Goal: Task Accomplishment & Management: Use online tool/utility

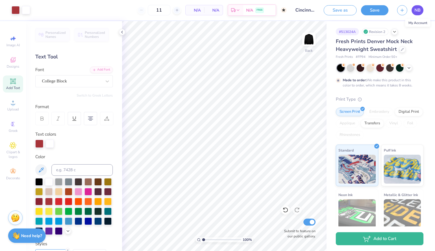
click at [416, 12] on span "NB" at bounding box center [417, 10] width 6 height 7
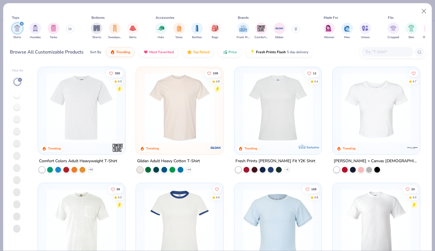
click at [22, 22] on div "filter for Shirts" at bounding box center [21, 23] width 5 height 5
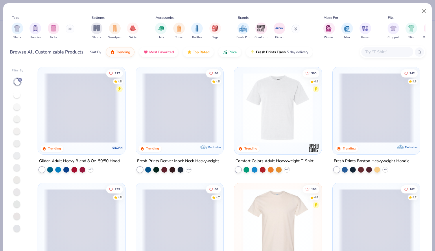
click at [75, 112] on span at bounding box center [82, 108] width 76 height 70
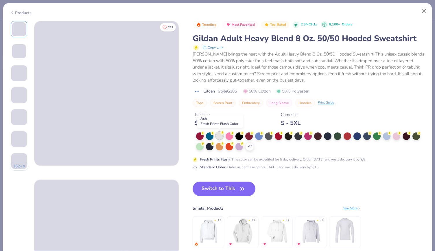
click at [218, 135] on div at bounding box center [220, 136] width 8 height 8
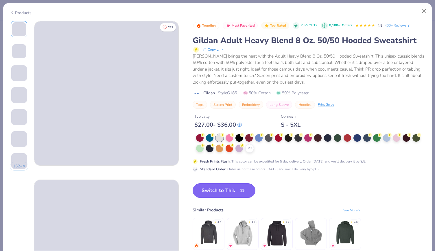
click at [223, 192] on button "Switch to This" at bounding box center [224, 190] width 63 height 14
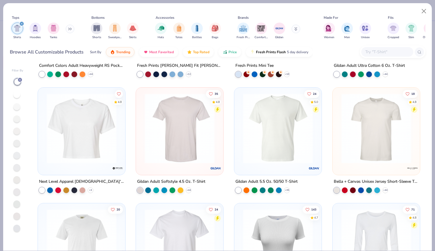
scroll to position [212, 0]
click at [21, 24] on icon "filter for Shirts" at bounding box center [22, 24] width 2 height 2
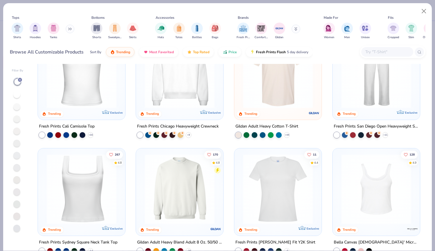
scroll to position [266, 0]
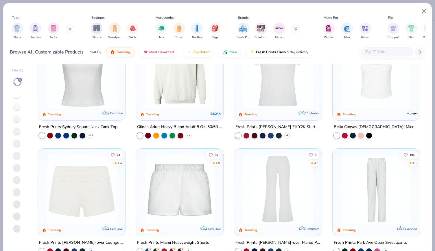
click at [186, 134] on div "+ 30" at bounding box center [189, 135] width 6 height 6
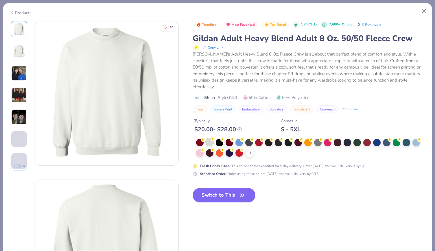
click at [211, 138] on div at bounding box center [210, 142] width 8 height 8
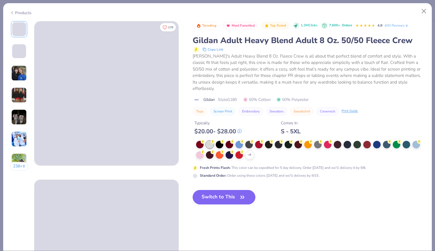
click at [22, 93] on img at bounding box center [19, 95] width 16 height 16
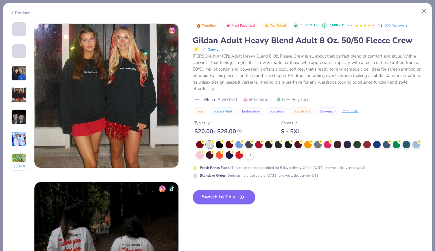
scroll to position [475, 0]
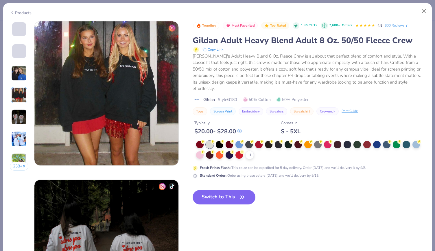
click at [19, 111] on img at bounding box center [19, 117] width 16 height 16
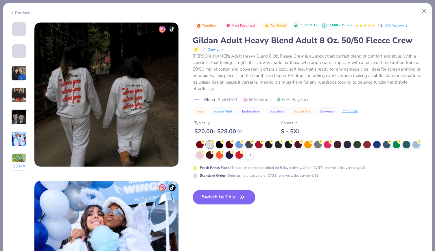
scroll to position [634, 0]
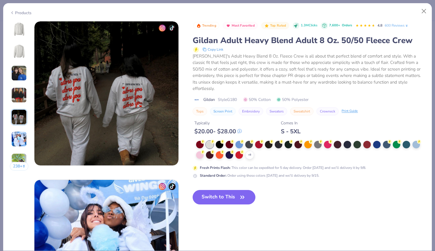
click at [22, 30] on img at bounding box center [19, 29] width 14 height 14
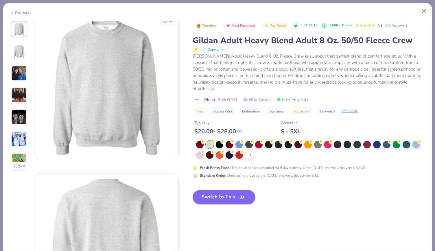
scroll to position [0, 0]
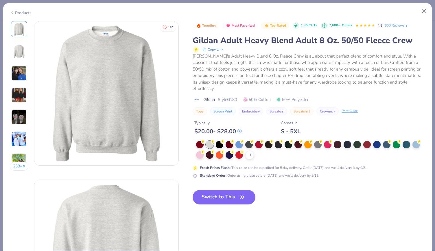
click at [215, 190] on button "Switch to This" at bounding box center [224, 197] width 63 height 14
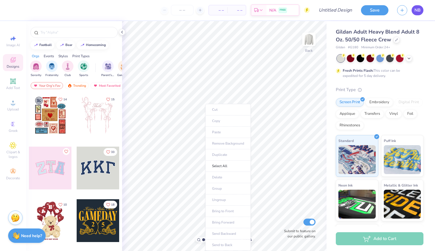
click at [415, 9] on span "NB" at bounding box center [417, 10] width 6 height 7
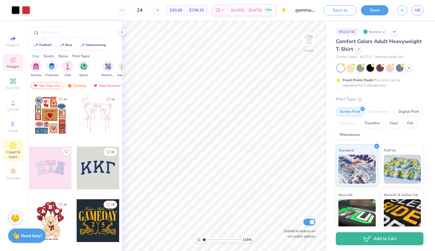
click at [13, 160] on div "Clipart & logos" at bounding box center [13, 151] width 20 height 22
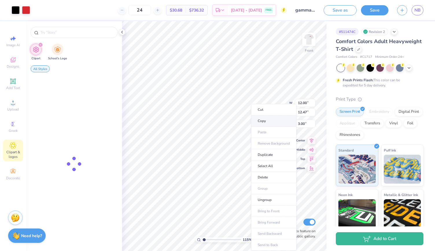
click at [260, 123] on li "Copy" at bounding box center [273, 120] width 45 height 11
type input "1.15434690527728"
click at [40, 44] on icon "filter for Clipart" at bounding box center [40, 45] width 2 height 2
click at [54, 51] on img "filter for School's Logo" at bounding box center [57, 49] width 6 height 7
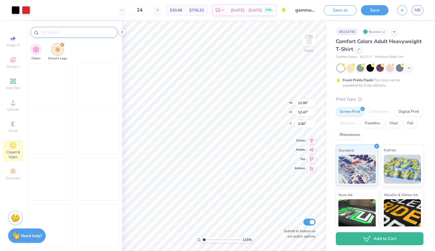
click at [52, 29] on div at bounding box center [73, 32] width 87 height 11
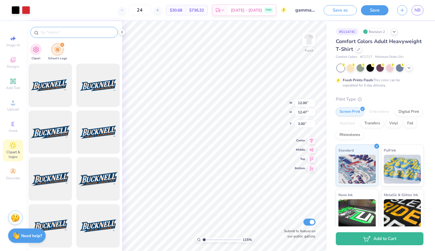
click at [52, 32] on input "text" at bounding box center [77, 33] width 74 height 6
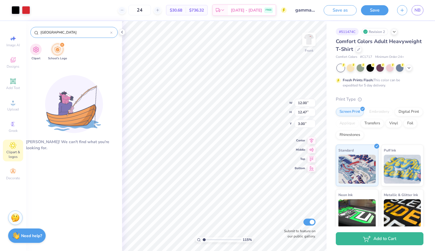
drag, startPoint x: 79, startPoint y: 31, endPoint x: 44, endPoint y: 34, distance: 35.5
click at [44, 34] on input "university of Cincinnati" at bounding box center [75, 33] width 70 height 6
type input "u"
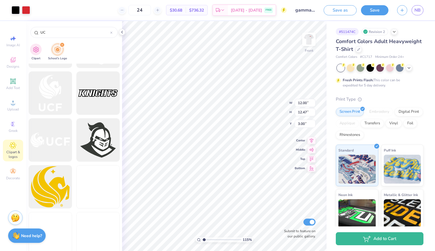
scroll to position [367, 0]
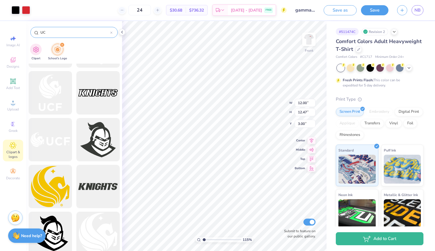
click at [49, 31] on input "UC" at bounding box center [75, 33] width 70 height 6
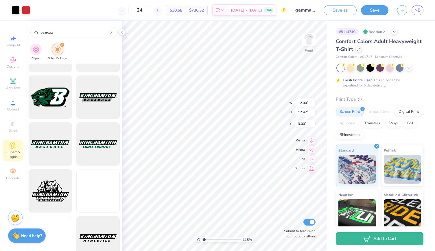
scroll to position [551, 0]
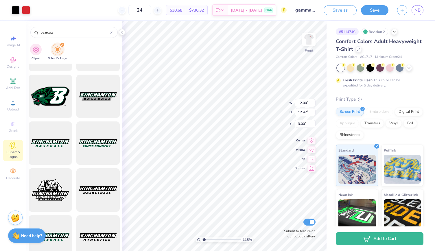
type input "bearcats"
click at [384, 32] on div "Revision 2" at bounding box center [375, 31] width 27 height 7
click at [399, 30] on div "# 511474C Revision 2" at bounding box center [380, 31] width 88 height 7
click at [397, 31] on div at bounding box center [394, 31] width 6 height 6
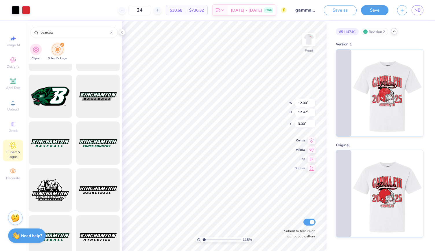
click at [396, 32] on icon at bounding box center [394, 31] width 5 height 5
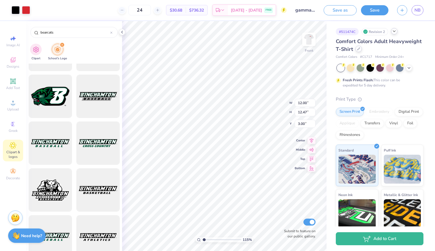
click at [362, 51] on div at bounding box center [358, 49] width 6 height 6
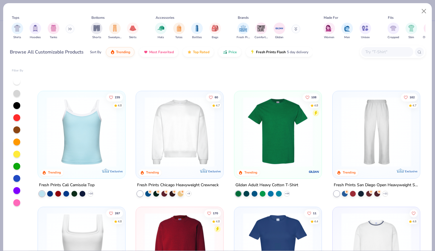
scroll to position [243, 0]
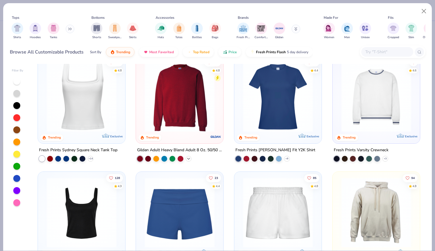
click at [188, 158] on icon at bounding box center [188, 158] width 5 height 5
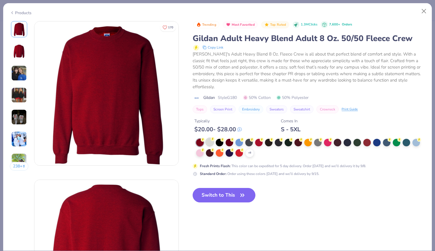
click at [210, 138] on div at bounding box center [210, 142] width 8 height 8
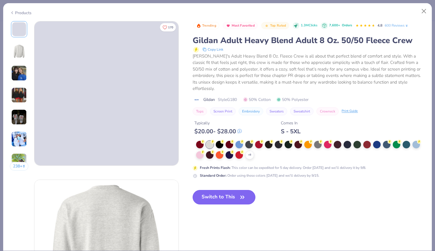
click at [222, 193] on button "Switch to This" at bounding box center [224, 197] width 63 height 14
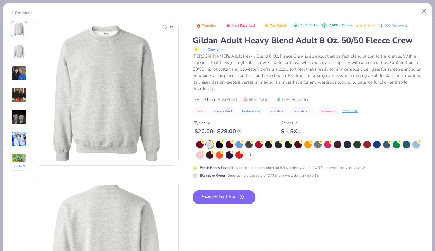
click at [231, 190] on button "Switch to This" at bounding box center [224, 197] width 63 height 14
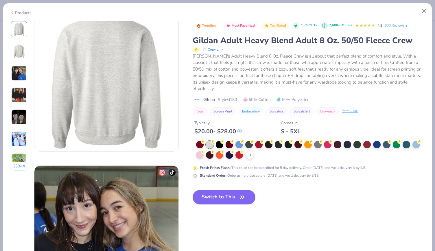
scroll to position [174, 0]
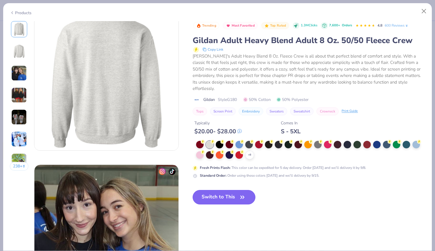
click at [211, 190] on button "Switch to This" at bounding box center [224, 197] width 63 height 14
click at [218, 190] on button "Switch to This" at bounding box center [224, 197] width 63 height 14
click at [230, 191] on button "Switch to This" at bounding box center [224, 197] width 63 height 14
click at [422, 11] on button "Close" at bounding box center [423, 11] width 11 height 11
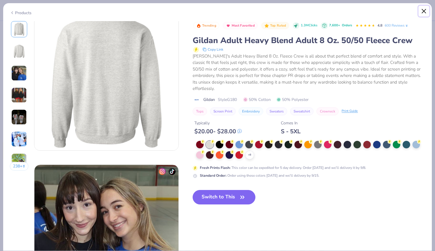
click at [421, 7] on button "Close" at bounding box center [423, 11] width 11 height 11
click at [421, 8] on button "Close" at bounding box center [423, 11] width 11 height 11
type input "1.15434690527728"
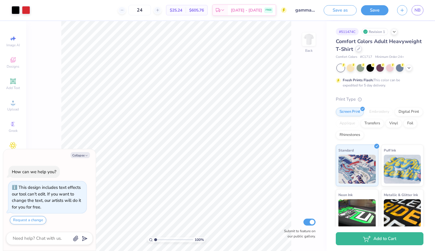
click at [362, 52] on div at bounding box center [358, 49] width 6 height 6
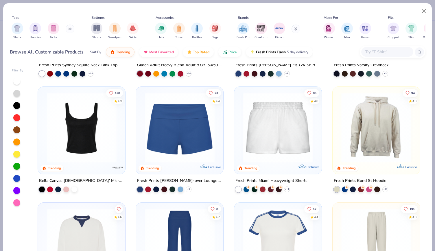
scroll to position [240, 0]
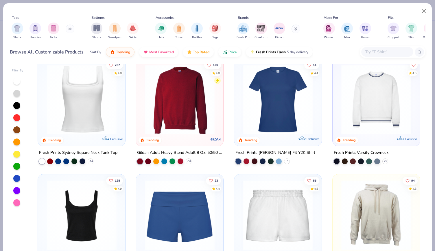
click at [207, 122] on img at bounding box center [180, 99] width 76 height 70
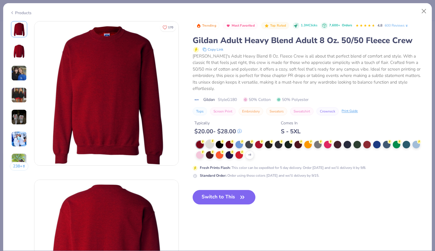
click at [211, 139] on icon at bounding box center [213, 141] width 4 height 4
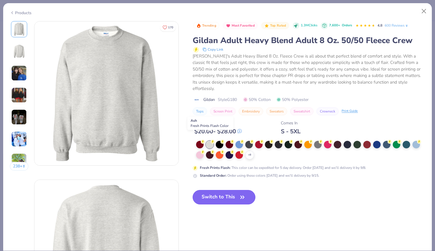
click at [217, 194] on button "Switch to This" at bounding box center [224, 197] width 63 height 14
click at [219, 190] on button "Switch to This" at bounding box center [224, 197] width 63 height 14
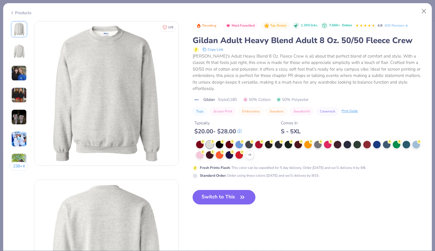
click at [219, 190] on button "Switch to This" at bounding box center [224, 197] width 63 height 14
click at [245, 193] on icon "button" at bounding box center [242, 197] width 8 height 8
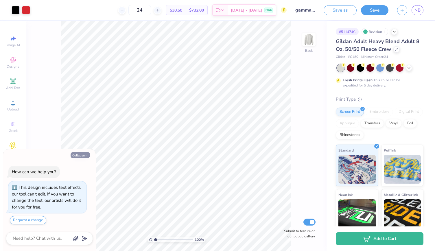
click at [81, 158] on button "Collapse" at bounding box center [80, 155] width 19 height 6
type textarea "x"
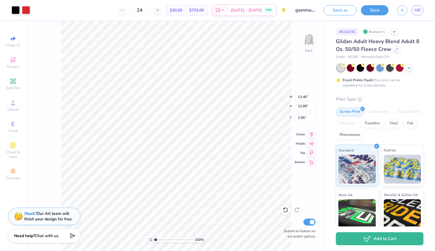
type input "12.40"
type input "12.89"
type input "12.90"
type input "13.41"
type input "13.67"
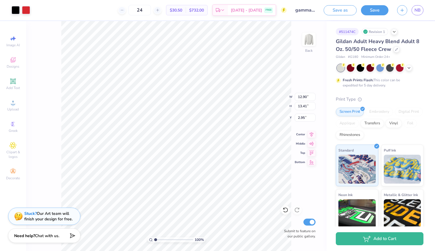
type input "14.20"
click at [311, 135] on icon at bounding box center [312, 133] width 4 height 5
type input "14.44"
type input "15.01"
click at [311, 135] on icon at bounding box center [311, 133] width 8 height 7
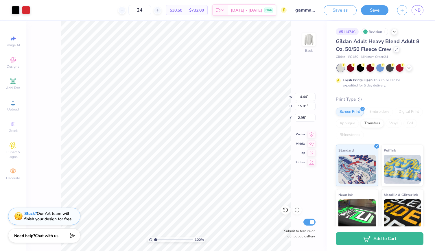
click at [271, 97] on div "100 % Back W 14.44 14.44 " H 15.01 15.01 " Y 2.95 2.95 " Center Middle Top Bott…" at bounding box center [176, 136] width 300 height 230
type input "3.00"
click at [270, 97] on div "100 % Back W 14.44 H 15.01 Y 3.00 Center Middle Top Bottom Submit to feature on…" at bounding box center [176, 136] width 300 height 230
click at [27, 8] on div at bounding box center [26, 9] width 8 height 8
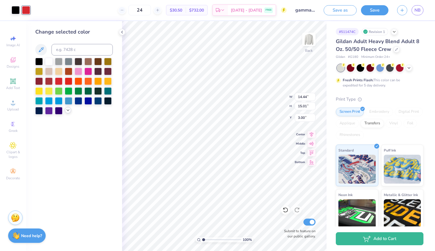
click at [70, 110] on icon at bounding box center [68, 110] width 5 height 5
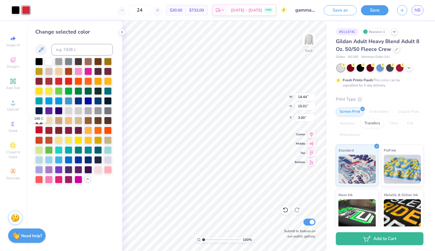
click at [38, 130] on div at bounding box center [39, 130] width 8 height 8
click at [409, 67] on icon at bounding box center [409, 67] width 5 height 5
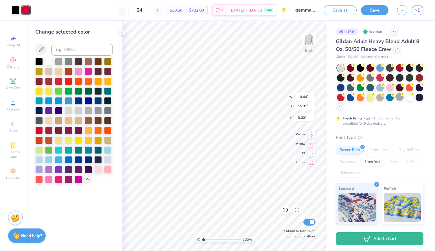
click at [396, 101] on div at bounding box center [400, 97] width 8 height 8
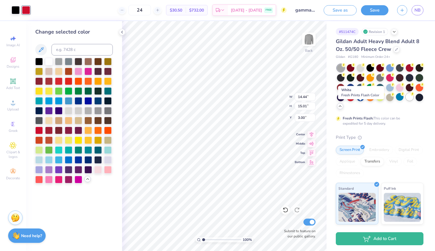
click at [406, 101] on div at bounding box center [410, 97] width 8 height 8
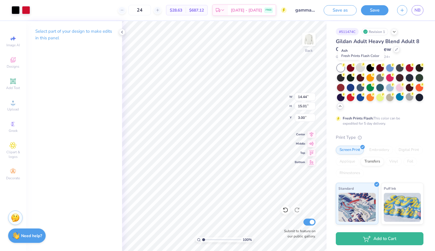
click at [360, 69] on div at bounding box center [361, 68] width 8 height 8
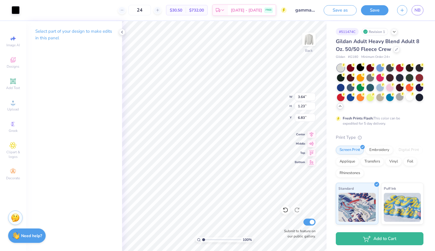
type input "3.64"
type input "1.23"
type input "6.83"
type input "4.71"
type input "4.16"
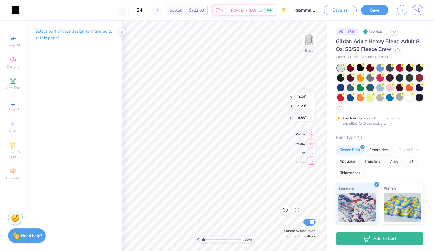
type input "5.52"
type input "2.40"
type input "2.80"
type input "6.34"
type input "6.09"
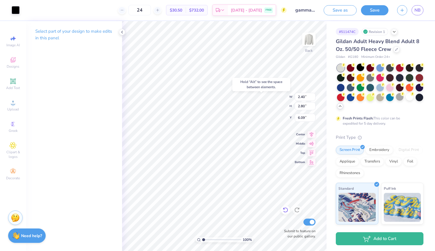
click at [284, 211] on icon at bounding box center [286, 210] width 6 height 6
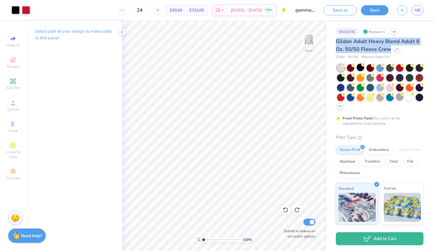
drag, startPoint x: 337, startPoint y: 41, endPoint x: 388, endPoint y: 51, distance: 52.2
click at [388, 51] on span "Gildan Adult Heavy Blend Adult 8 Oz. 50/50 Fleece Crew" at bounding box center [378, 45] width 84 height 15
copy span "Gildan Adult Heavy Blend Adult 8 Oz. 50/50 Fleece Crew"
click at [407, 52] on div "Gildan Adult Heavy Blend Adult 8 Oz. 50/50 Fleece Crew" at bounding box center [380, 46] width 88 height 16
click at [395, 49] on icon at bounding box center [396, 48] width 3 height 3
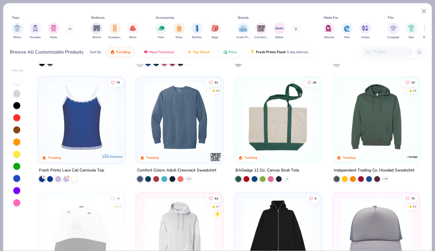
scroll to position [1035, 0]
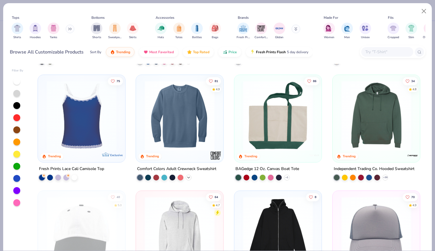
click at [186, 177] on icon at bounding box center [188, 177] width 5 height 5
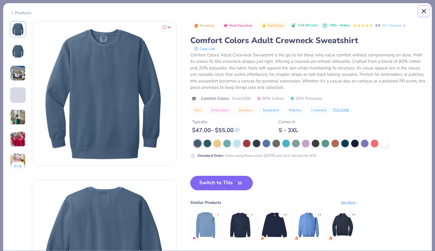
click at [422, 10] on button "Close" at bounding box center [423, 11] width 11 height 11
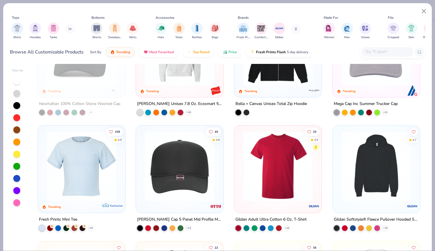
scroll to position [1137, 0]
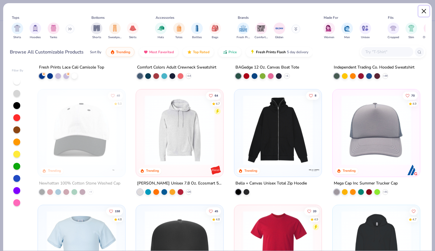
click at [421, 12] on button "Close" at bounding box center [423, 11] width 11 height 11
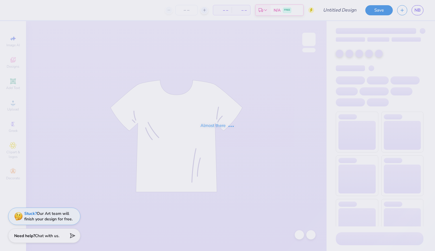
type input "gamma phi beta parents weekend"
type input "24"
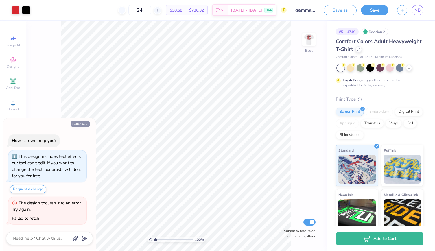
click at [82, 126] on button "Collapse" at bounding box center [80, 124] width 19 height 6
type textarea "x"
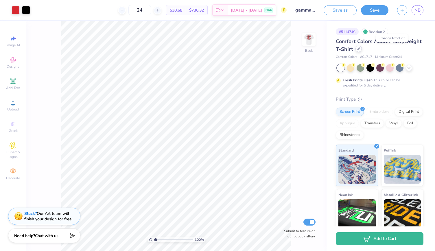
click at [360, 49] on icon at bounding box center [358, 49] width 2 height 2
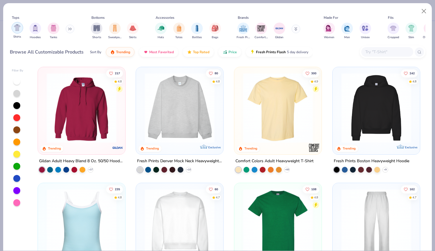
click at [15, 29] on img "filter for Shirts" at bounding box center [17, 27] width 7 height 7
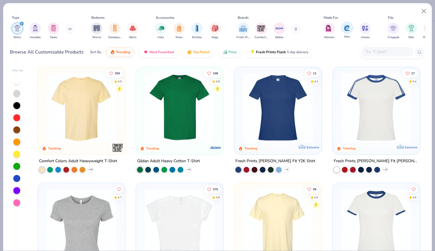
click at [344, 27] on img "filter for Men" at bounding box center [347, 27] width 6 height 7
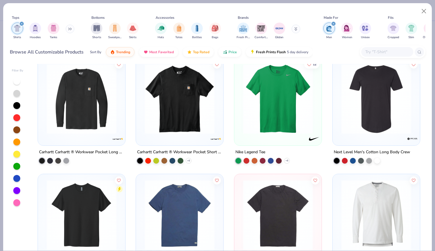
scroll to position [472, 0]
click at [384, 49] on input "text" at bounding box center [387, 52] width 45 height 7
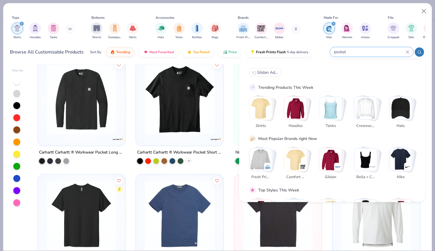
type input "pocket"
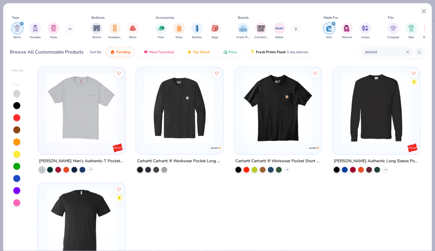
click at [70, 104] on img at bounding box center [82, 108] width 76 height 70
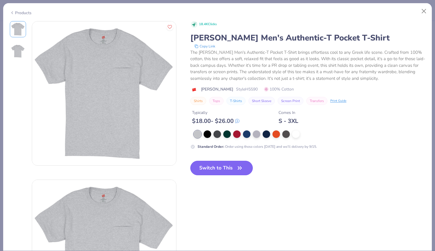
click at [215, 165] on button "Switch to This" at bounding box center [221, 168] width 63 height 14
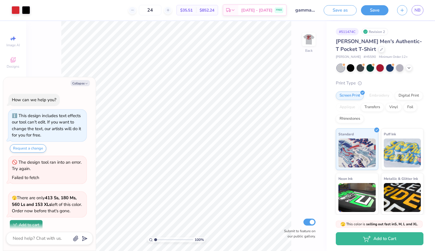
scroll to position [43, 0]
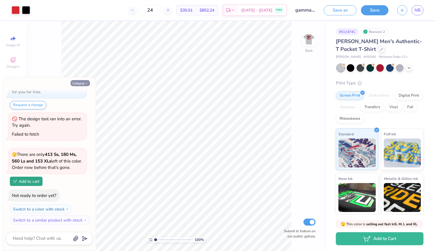
click at [84, 84] on button "Collapse" at bounding box center [80, 83] width 19 height 6
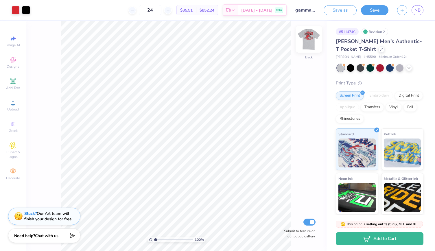
click at [311, 35] on img at bounding box center [308, 39] width 23 height 23
click at [311, 35] on img at bounding box center [309, 40] width 12 height 12
click at [411, 67] on div at bounding box center [409, 67] width 6 height 6
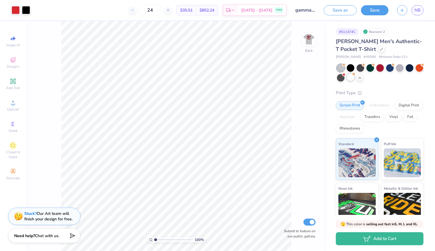
click at [354, 79] on div at bounding box center [351, 77] width 8 height 8
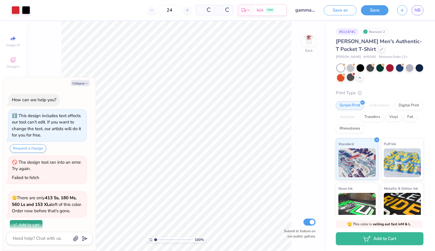
scroll to position [128, 0]
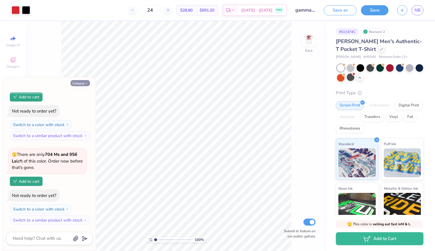
click at [84, 84] on button "Collapse" at bounding box center [80, 83] width 19 height 6
type textarea "x"
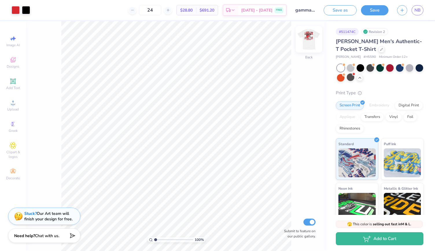
click at [306, 47] on img at bounding box center [308, 39] width 23 height 23
type input "3.77"
click at [305, 46] on img at bounding box center [308, 39] width 23 height 23
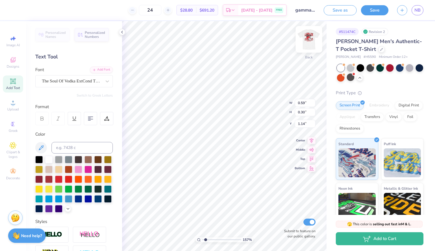
type input "1.57332169118869"
type input "2.38"
type input "1.57332169118869"
type input "3.21"
type input "0.55"
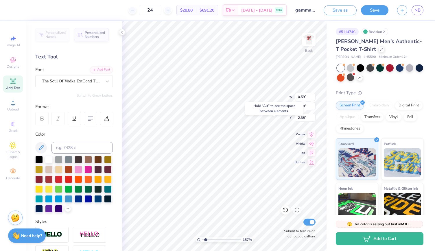
type input "0.69"
type input "1.57332169118869"
type input "0.78"
click at [106, 82] on icon at bounding box center [107, 81] width 3 height 2
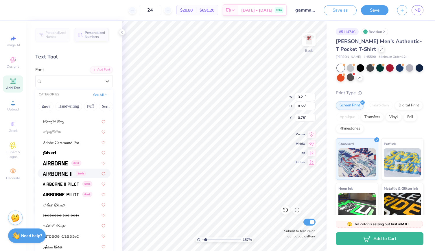
scroll to position [89, 0]
click at [56, 163] on img at bounding box center [55, 163] width 25 height 4
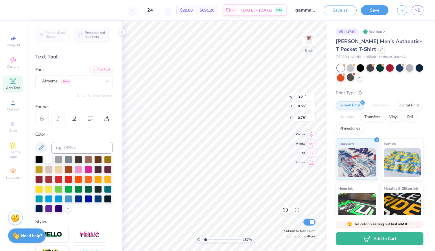
type input "1.57332169118869"
type input "3.43"
type input "0.31"
type input "0.90"
click at [105, 80] on icon at bounding box center [107, 81] width 6 height 6
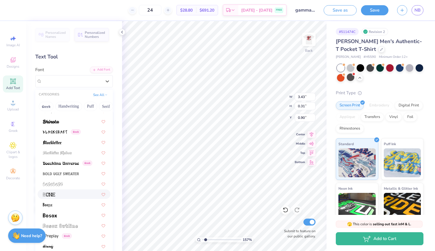
scroll to position [329, 0]
click at [58, 173] on img at bounding box center [61, 174] width 36 height 4
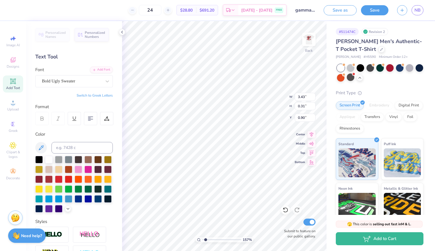
click at [81, 88] on div "Personalized Names Personalized Numbers Text Tool Add Font Font Bold Ugly Sweat…" at bounding box center [74, 136] width 96 height 230
type input "1.57332169118869"
type input "3.17"
type input "0.29"
type input "0.91"
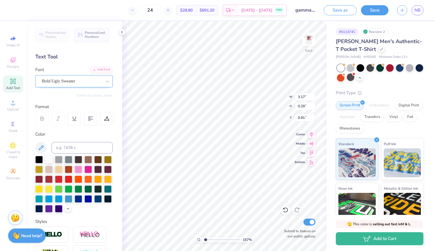
click at [92, 78] on div "Bold Ugly Sweater" at bounding box center [71, 81] width 61 height 9
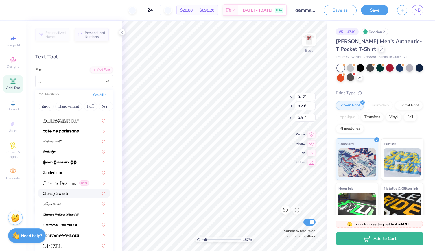
scroll to position [602, 0]
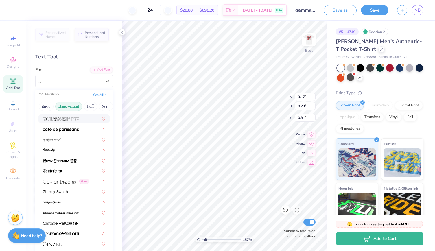
click at [67, 110] on button "Handwriting" at bounding box center [68, 106] width 27 height 9
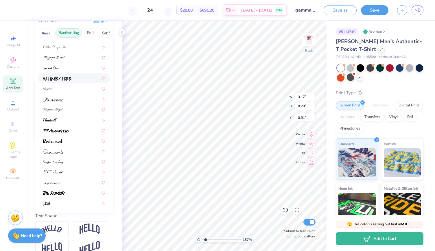
scroll to position [74, 0]
drag, startPoint x: 54, startPoint y: 139, endPoint x: 60, endPoint y: 136, distance: 6.3
click at [60, 136] on div at bounding box center [74, 141] width 73 height 10
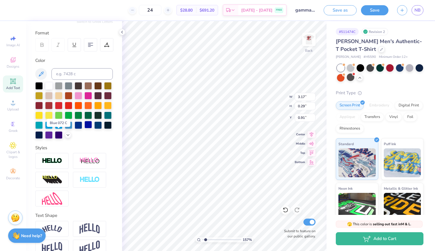
type input "1.57332169118869"
type input "2.45"
type input "0.42"
type input "0.85"
type input "1.57332169118869"
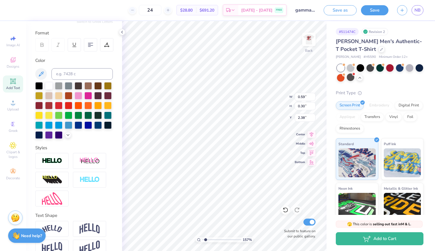
type input "1.45"
type input "1.57332169118869"
type input "1.27"
click at [283, 212] on icon at bounding box center [286, 210] width 6 height 6
type input "1.57332169118869"
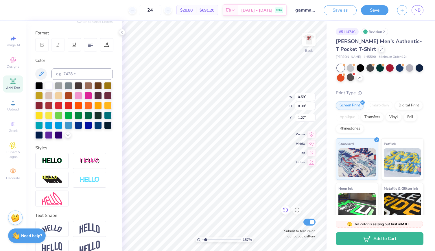
type input "1.45"
click at [283, 212] on icon at bounding box center [286, 210] width 6 height 6
type input "1.57332169118869"
type input "2.38"
click at [283, 212] on icon at bounding box center [286, 210] width 6 height 6
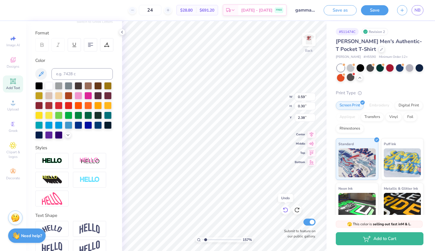
click at [283, 212] on icon at bounding box center [286, 210] width 6 height 6
type input "2.51929807374443"
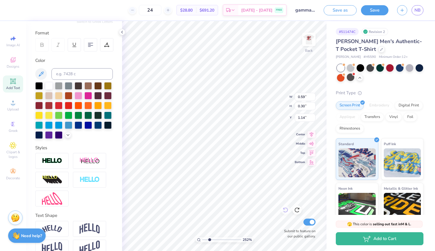
type input "1.24"
type input "2.51929807374443"
type input "3.21"
type input "0.55"
type input "0.69"
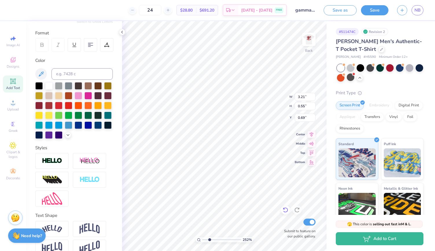
type input "2.51929807374443"
type input "0.84"
type input "2.51929807374443"
type input "1.45"
drag, startPoint x: 206, startPoint y: 240, endPoint x: 199, endPoint y: 240, distance: 7.0
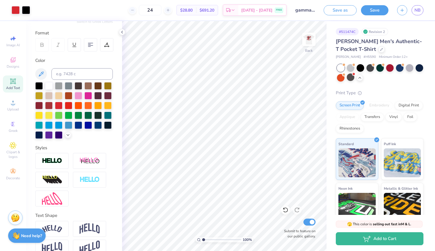
click at [202, 240] on input "range" at bounding box center [221, 239] width 39 height 5
click at [313, 40] on img at bounding box center [308, 39] width 23 height 23
click at [313, 40] on img at bounding box center [309, 40] width 12 height 12
click at [307, 45] on img at bounding box center [308, 39] width 23 height 23
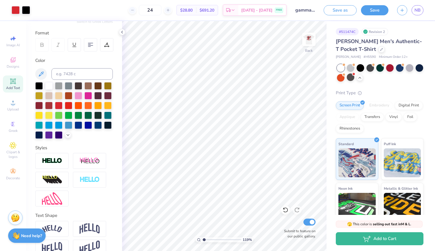
drag, startPoint x: 202, startPoint y: 238, endPoint x: 209, endPoint y: 239, distance: 7.0
click at [209, 239] on div "119 %" at bounding box center [225, 239] width 58 height 5
drag, startPoint x: 208, startPoint y: 239, endPoint x: 196, endPoint y: 241, distance: 11.9
type input "1"
click at [202, 241] on input "range" at bounding box center [221, 239] width 39 height 5
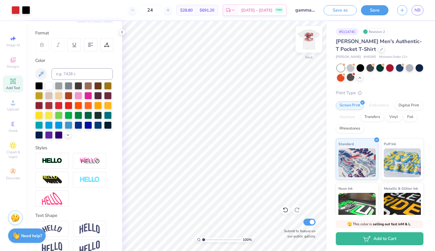
click at [309, 37] on img at bounding box center [308, 39] width 23 height 23
click at [309, 37] on img at bounding box center [309, 40] width 12 height 12
click at [350, 65] on div at bounding box center [351, 68] width 8 height 8
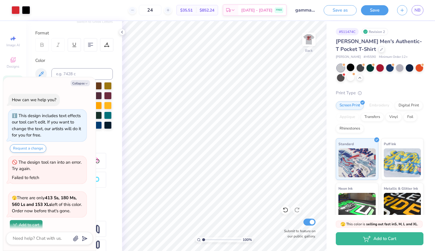
scroll to position [212, 0]
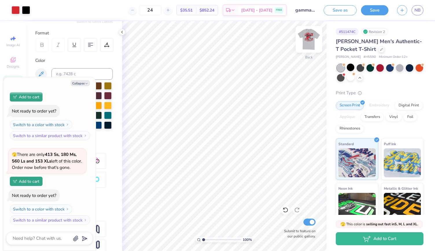
click at [307, 47] on img at bounding box center [308, 39] width 23 height 23
click at [307, 45] on img at bounding box center [309, 40] width 12 height 12
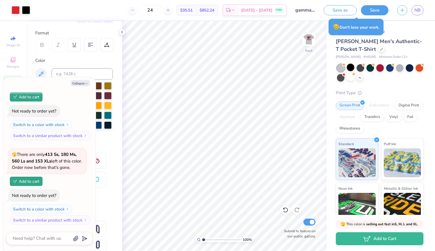
click at [307, 45] on img at bounding box center [309, 40] width 12 height 12
type textarea "x"
type input "1.31199988206456"
type textarea "x"
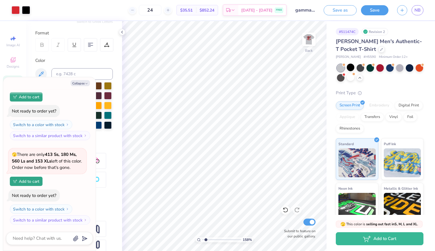
type input "1.58"
click at [206, 238] on input "range" at bounding box center [221, 239] width 39 height 5
type textarea "x"
type input "0.90"
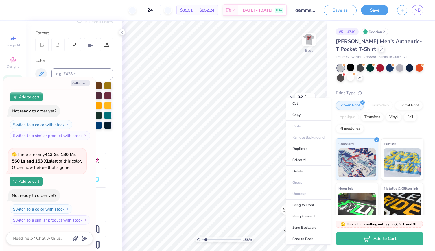
type textarea "x"
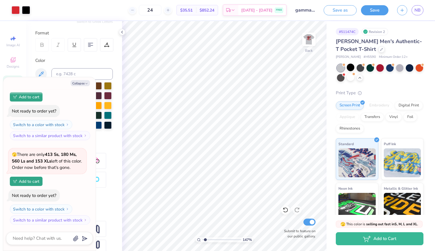
type input "1.46510924375182"
click at [398, 68] on div at bounding box center [400, 68] width 8 height 8
type textarea "x"
type input "1.46510924375182"
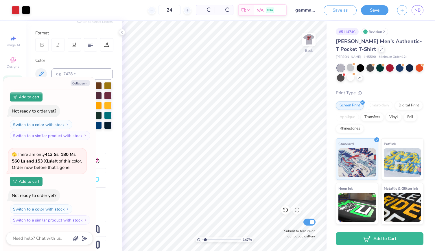
type textarea "x"
type input "1.46510924375182"
type textarea "x"
type input "1.08609102283646"
click at [353, 69] on div at bounding box center [351, 68] width 8 height 8
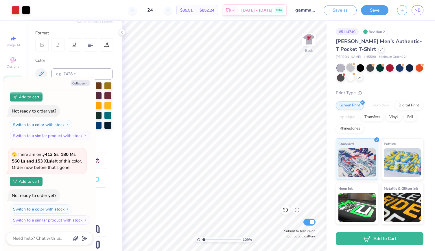
type textarea "x"
type input "1.08609102283646"
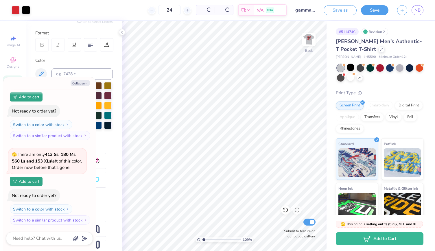
type textarea "x"
type input "1.08609102283646"
type textarea "x"
type input "1.08609102283646"
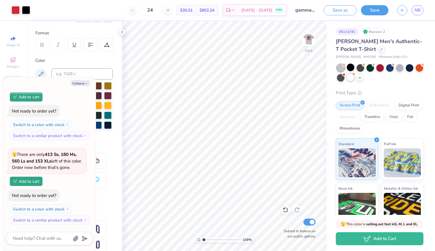
click at [355, 75] on span at bounding box center [353, 74] width 3 height 3
type textarea "x"
type input "1.08609102283646"
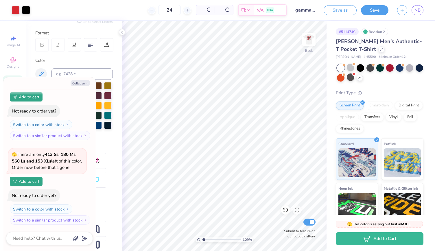
click at [354, 77] on div at bounding box center [351, 77] width 8 height 8
type textarea "x"
type input "1.08609102283646"
type textarea "x"
type input "1.08609102283646"
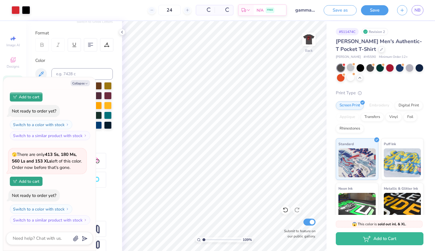
scroll to position [472, 0]
type textarea "x"
type input "1.08609102283646"
type textarea "x"
type input "1.08609102283646"
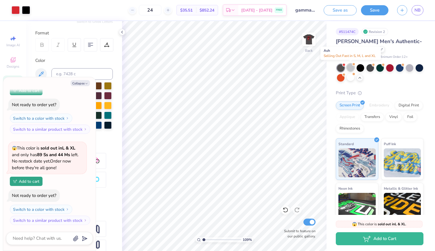
click at [351, 67] on div at bounding box center [351, 68] width 8 height 8
type textarea "x"
type input "1.08609102283646"
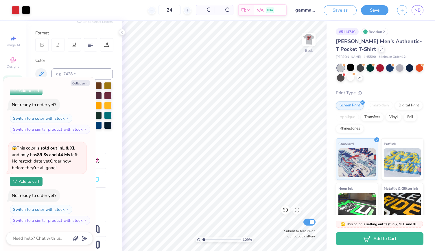
type textarea "x"
type input "1.08609102283646"
type textarea "x"
type input "1.08609102283646"
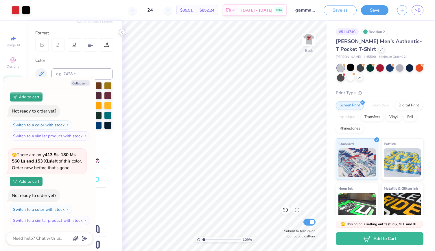
click at [121, 32] on icon at bounding box center [122, 32] width 5 height 5
type textarea "x"
type input "1.08609102283646"
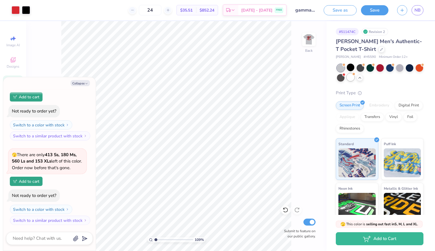
click at [354, 80] on div at bounding box center [351, 77] width 8 height 8
type textarea "x"
type input "1.08609102283646"
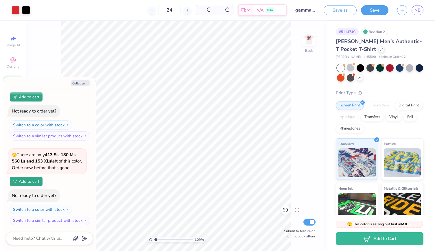
type textarea "x"
type input "1.08609102283646"
type textarea "x"
type input "1.08609102283646"
type textarea "x"
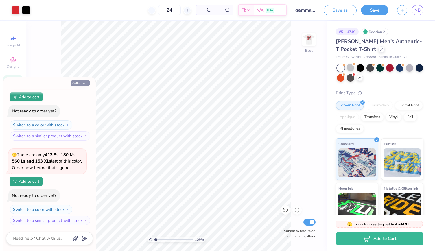
type input "1.08609102283646"
click at [89, 82] on button "Collapse" at bounding box center [80, 83] width 19 height 6
type textarea "x"
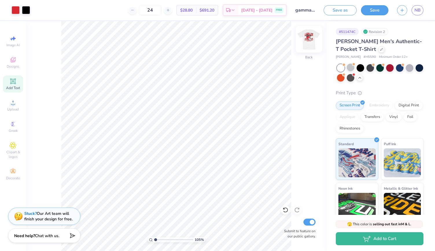
click at [313, 44] on img at bounding box center [308, 39] width 23 height 23
click at [313, 44] on img at bounding box center [309, 40] width 12 height 12
click at [309, 43] on img at bounding box center [308, 39] width 23 height 23
click at [349, 66] on div at bounding box center [351, 68] width 8 height 8
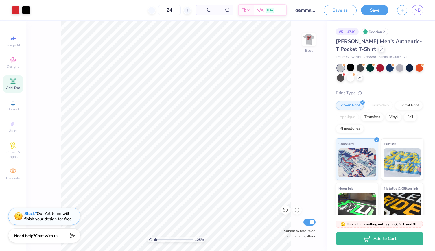
type input "1.04644383345046"
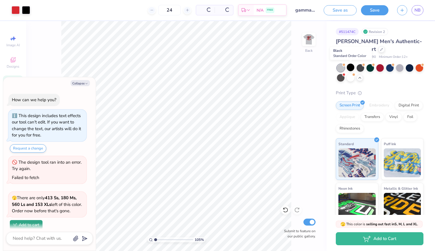
scroll to position [725, 0]
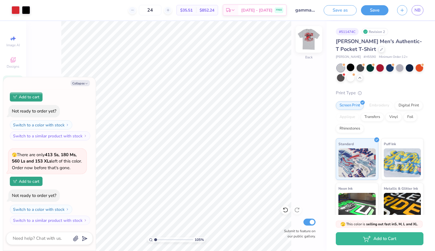
click at [312, 44] on img at bounding box center [308, 39] width 23 height 23
type textarea "x"
type input "1.04644383345046"
type textarea "x"
type input "1.04644383345046"
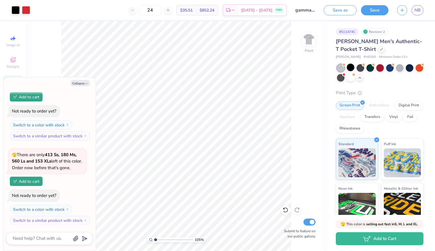
type textarea "x"
type input "1.04644383345046"
type textarea "x"
type input "1.04644383345046"
type textarea "x"
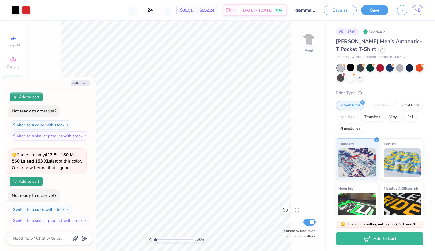
type input "1.04644383345046"
click at [79, 84] on button "Collapse" at bounding box center [80, 83] width 19 height 6
type textarea "x"
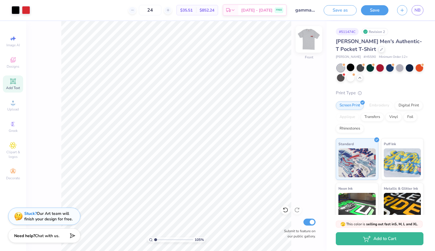
click at [310, 40] on img at bounding box center [308, 39] width 23 height 23
click at [310, 40] on img at bounding box center [309, 40] width 12 height 12
click at [310, 43] on img at bounding box center [308, 39] width 23 height 23
click at [310, 43] on img at bounding box center [309, 40] width 12 height 12
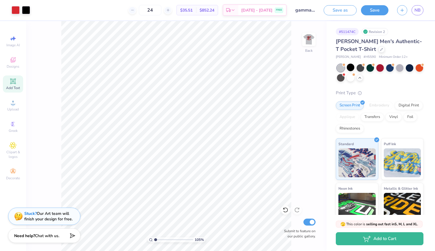
click at [310, 43] on img at bounding box center [309, 40] width 12 height 12
click at [412, 11] on link "NB" at bounding box center [418, 10] width 12 height 10
type input "1.04644383345046"
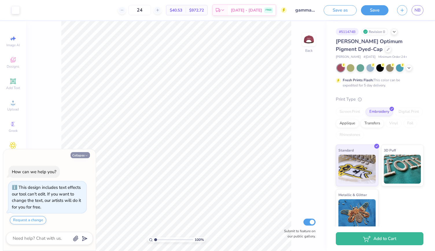
click at [86, 156] on icon "button" at bounding box center [86, 155] width 3 height 3
type textarea "x"
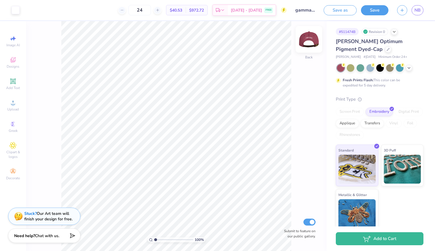
click at [310, 45] on img at bounding box center [308, 39] width 23 height 23
click at [310, 45] on img at bounding box center [309, 40] width 12 height 12
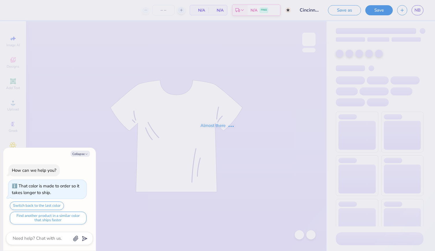
type input "11"
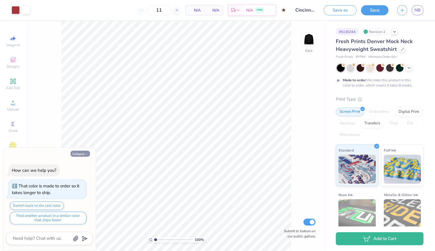
click at [87, 153] on icon "button" at bounding box center [86, 153] width 3 height 3
type textarea "x"
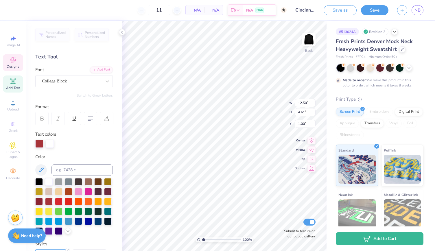
scroll to position [5, 1]
type textarea "cincinnati [US_STATE]"
click at [312, 142] on icon at bounding box center [311, 139] width 8 height 7
type input "12.49"
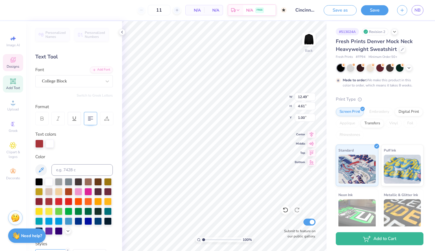
click at [85, 118] on div at bounding box center [90, 118] width 13 height 13
type input "9.04"
type input "5.53"
type input "0.64"
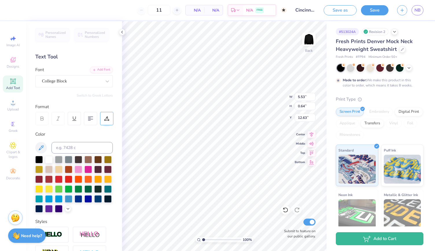
type input "14.21"
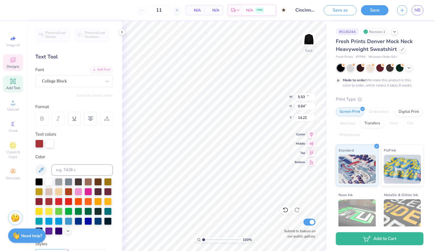
type input "12.49"
type input "4.61"
type input "3.00"
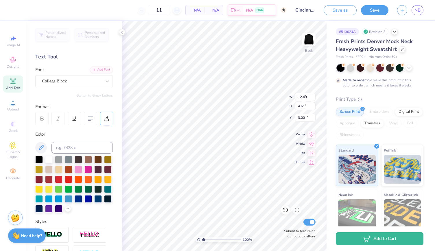
type input "5.53"
type input "0.64"
type input "8.24"
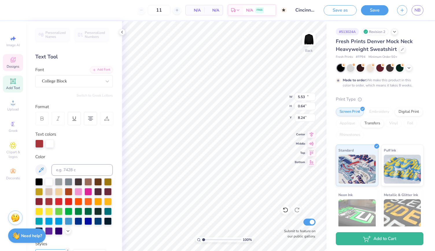
type input "12.49"
type input "4.61"
type input "1.80"
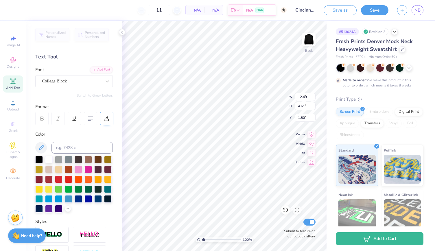
type input "5.53"
type input "0.64"
type input "7.09"
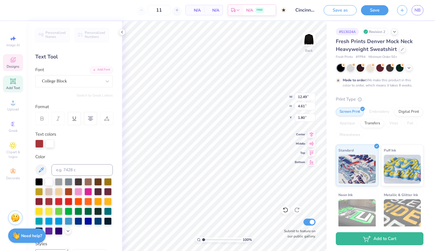
type textarea "[GEOGRAPHIC_DATA]"
click at [13, 60] on icon at bounding box center [12, 59] width 5 height 5
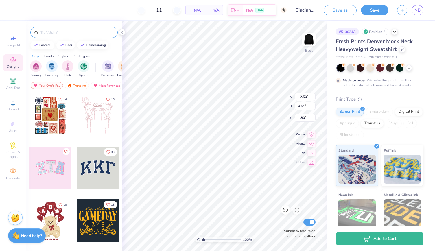
click at [54, 35] on input "text" at bounding box center [77, 33] width 74 height 6
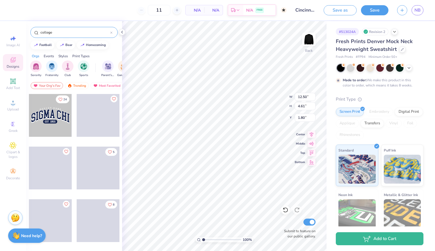
type input "college"
click at [52, 119] on div at bounding box center [50, 115] width 43 height 43
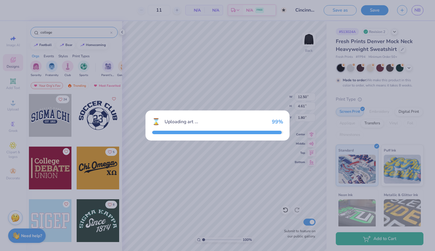
type input "11.21"
type input "4.70"
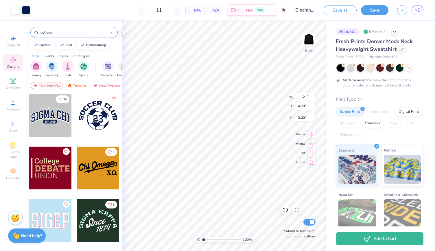
type input "11.07"
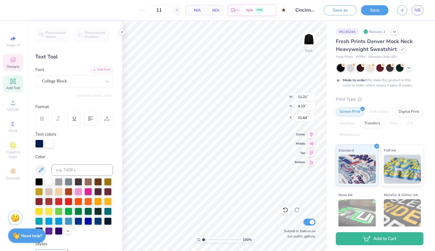
type textarea "[US_STATE]"
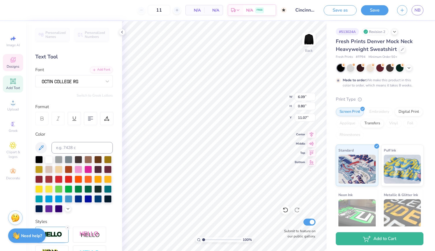
type input "6.09"
type input "0.80"
type input "11.07"
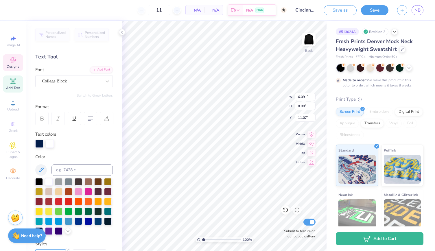
type input "11.21"
type input "4.13"
type input "11.64"
type input "8.39"
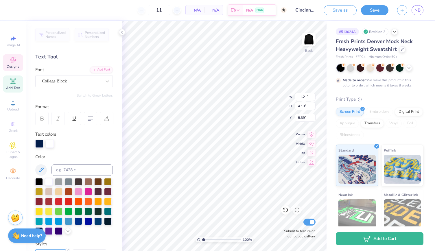
type input "3.11"
type input "0.60"
type input "14.95"
type input "11.21"
type input "4.13"
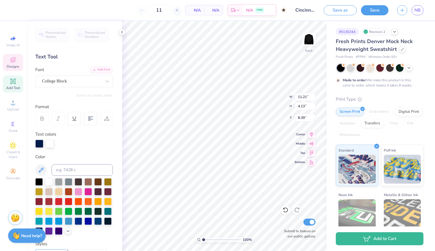
type input "8.39"
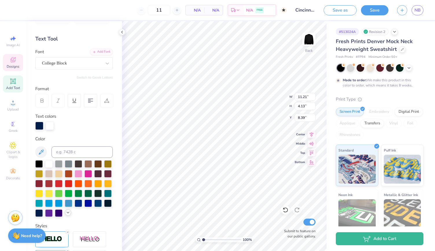
click at [66, 215] on icon at bounding box center [68, 212] width 5 height 5
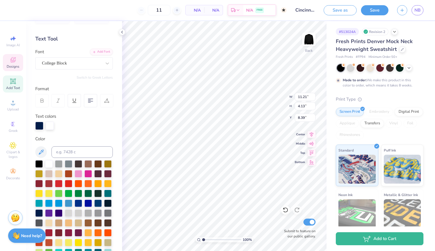
scroll to position [49, 0]
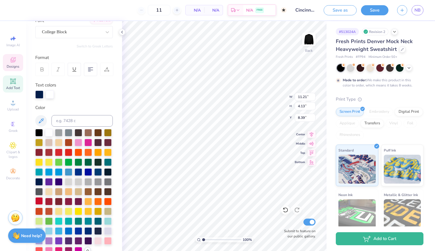
click at [38, 205] on div at bounding box center [39, 201] width 8 height 8
click at [51, 205] on div at bounding box center [49, 201] width 8 height 8
type input "3.94"
type input "1.45"
type input "11.07"
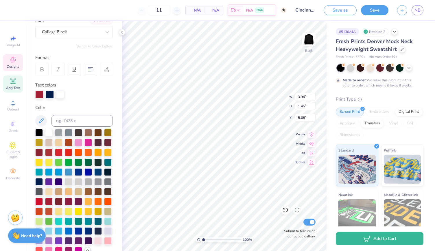
type input "5.68"
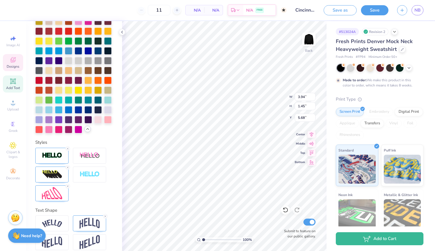
scroll to position [196, 0]
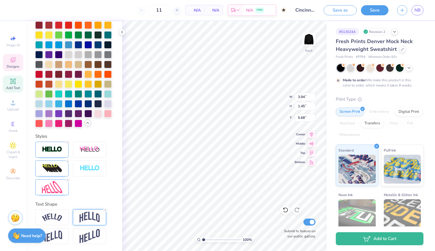
click at [104, 211] on icon at bounding box center [105, 210] width 3 height 3
click at [96, 217] on img at bounding box center [90, 217] width 20 height 11
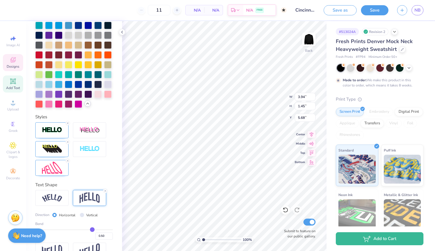
click at [104, 206] on div at bounding box center [89, 198] width 33 height 16
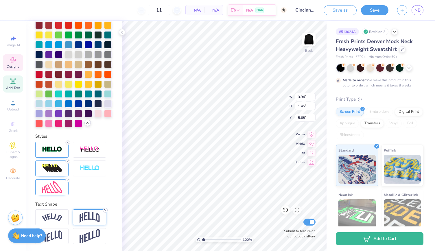
click at [107, 212] on icon at bounding box center [105, 210] width 3 height 3
type input "5.53"
type input "0.64"
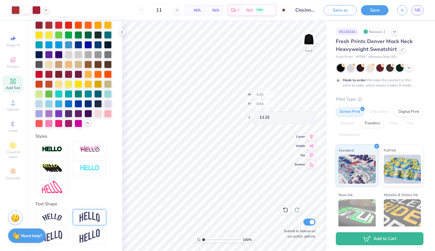
type input "7.84"
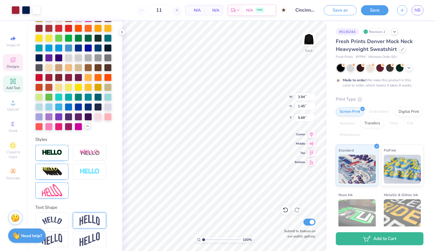
scroll to position [196, 0]
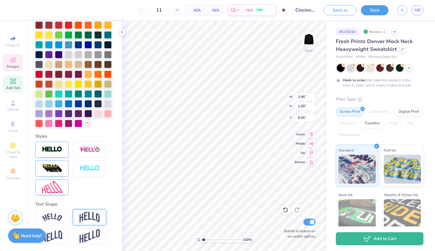
type input "2.95"
type input "1.09"
type input "5.32"
type input "6.96"
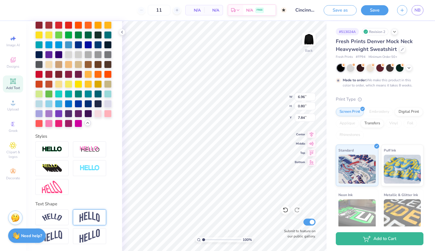
type input "0.80"
type input "7.31"
type input "7.94"
type input "0.91"
type input "7.09"
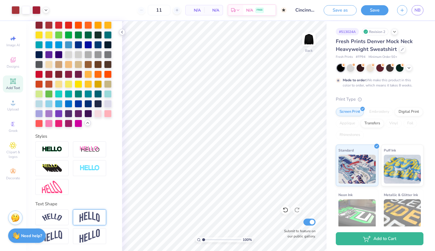
click at [122, 32] on icon at bounding box center [122, 32] width 5 height 5
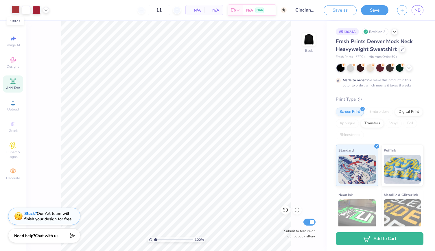
click at [17, 12] on div at bounding box center [16, 9] width 8 height 8
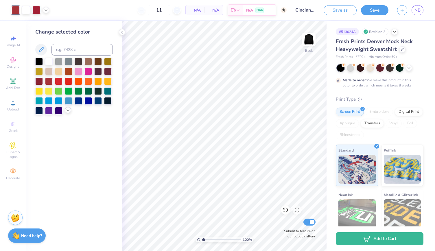
click at [68, 111] on icon at bounding box center [68, 110] width 5 height 5
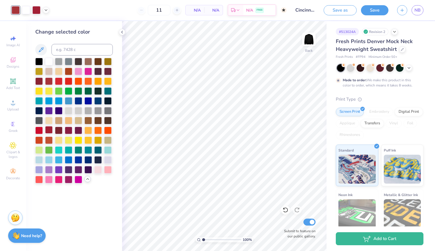
click at [49, 130] on div at bounding box center [49, 130] width 8 height 8
click at [36, 12] on div at bounding box center [36, 9] width 8 height 8
click at [50, 61] on div at bounding box center [49, 61] width 8 height 8
click at [123, 33] on icon at bounding box center [122, 32] width 5 height 5
